Goal: Task Accomplishment & Management: Manage account settings

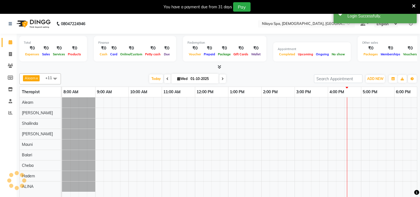
drag, startPoint x: 409, startPoint y: 5, endPoint x: 195, endPoint y: 117, distance: 242.1
click at [412, 5] on icon at bounding box center [414, 6] width 4 height 5
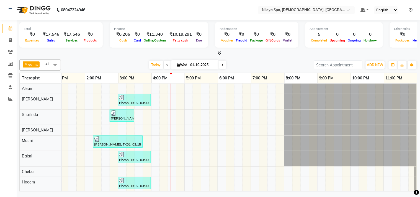
click at [410, 9] on icon at bounding box center [411, 10] width 4 height 4
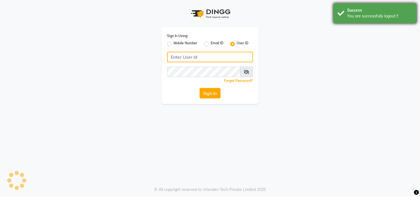
type input "7304577933"
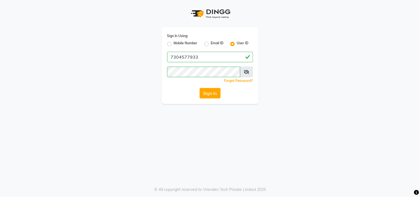
click at [171, 47] on div "Mobile Number" at bounding box center [182, 44] width 30 height 7
click at [174, 45] on label "Mobile Number" at bounding box center [186, 44] width 24 height 7
click at [174, 44] on input "Mobile Number" at bounding box center [176, 43] width 4 height 4
radio input "true"
radio input "false"
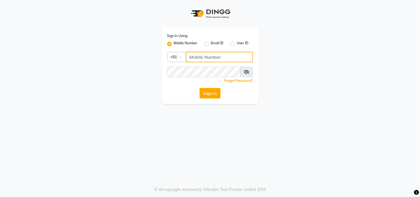
click at [207, 56] on input "Username" at bounding box center [219, 57] width 67 height 11
type input "8369581352"
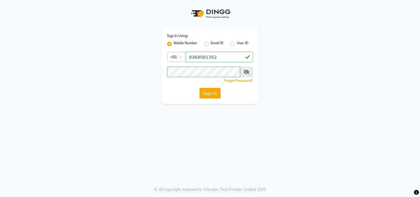
click at [220, 95] on button "Sign In" at bounding box center [210, 93] width 21 height 11
